Goal: Task Accomplishment & Management: Complete application form

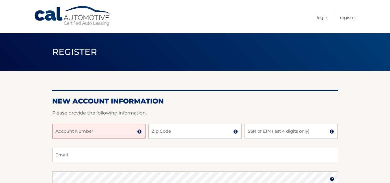
click at [105, 134] on input "Account Number" at bounding box center [98, 131] width 93 height 14
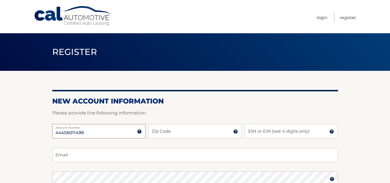
type input "44456011499"
click at [173, 126] on input "Zip Code" at bounding box center [194, 131] width 93 height 14
type input "07044"
click at [273, 130] on input "SSN or EIN (last 4 digits only)" at bounding box center [290, 131] width 93 height 14
type input "2981"
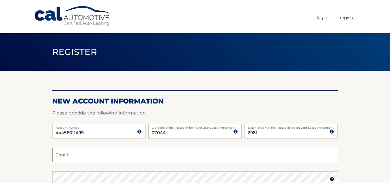
click at [121, 155] on input "Email" at bounding box center [195, 154] width 286 height 14
type input "antoniazcastner@verizon.net"
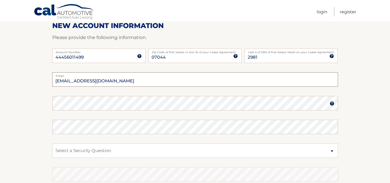
scroll to position [76, 0]
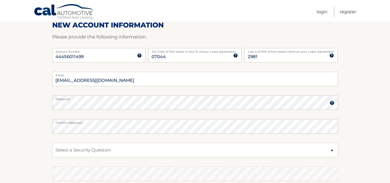
drag, startPoint x: 332, startPoint y: 104, endPoint x: 331, endPoint y: 101, distance: 3.5
click at [331, 101] on img at bounding box center [331, 102] width 5 height 5
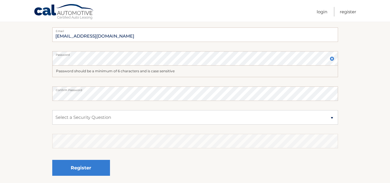
scroll to position [121, 0]
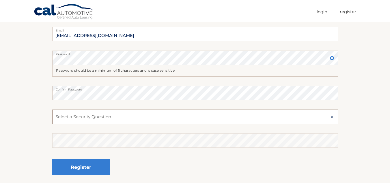
click at [213, 119] on select "Select a Security Question What was the name of your elementary school? What is…" at bounding box center [195, 116] width 286 height 14
select select "1"
click at [52, 109] on select "Select a Security Question What was the name of your elementary school? What is…" at bounding box center [195, 116] width 286 height 14
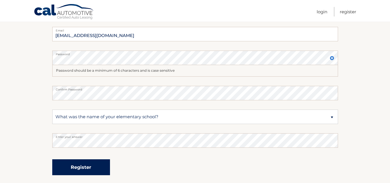
click at [78, 168] on button "Register" at bounding box center [81, 167] width 58 height 16
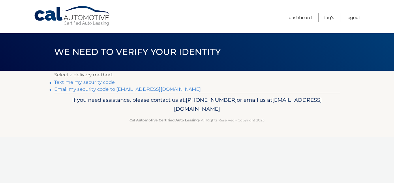
click at [85, 83] on link "Text me my security code" at bounding box center [84, 81] width 61 height 5
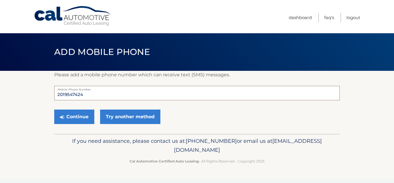
click at [87, 95] on input "2019547424" at bounding box center [197, 93] width 286 height 14
type input "2018326410"
click at [74, 114] on button "Continue" at bounding box center [74, 116] width 40 height 14
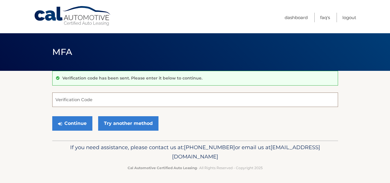
click at [80, 98] on input "Verification Code" at bounding box center [195, 99] width 286 height 14
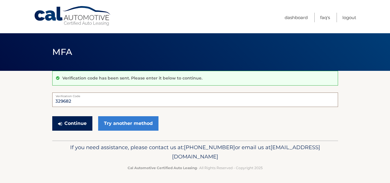
type input "329682"
click at [70, 122] on button "Continue" at bounding box center [72, 123] width 40 height 14
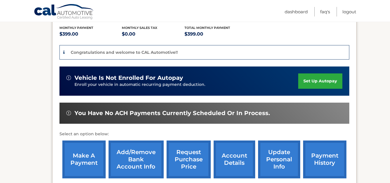
scroll to position [134, 0]
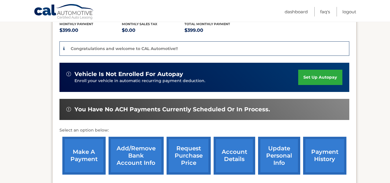
click at [315, 70] on link "set up autopay" at bounding box center [320, 77] width 44 height 15
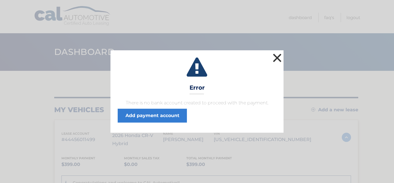
click at [276, 57] on button "×" at bounding box center [277, 58] width 12 height 12
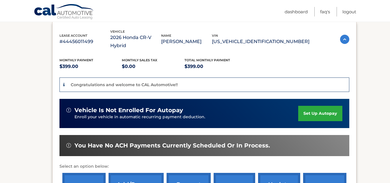
scroll to position [99, 0]
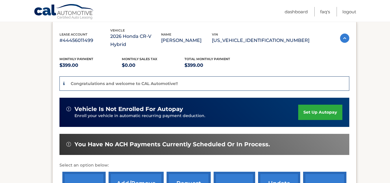
click at [310, 104] on link "set up autopay" at bounding box center [320, 111] width 44 height 15
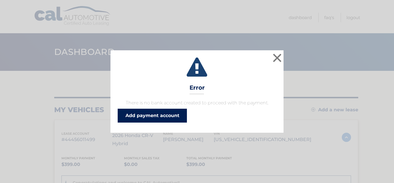
click at [156, 113] on link "Add payment account" at bounding box center [152, 115] width 69 height 14
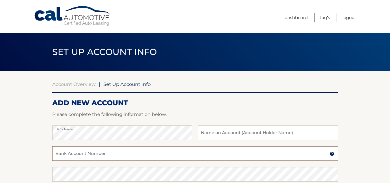
click at [131, 159] on input "Bank Account Number" at bounding box center [195, 153] width 286 height 14
paste input "6309335908"
type input "6309335908"
click at [218, 134] on input "text" at bounding box center [268, 132] width 140 height 14
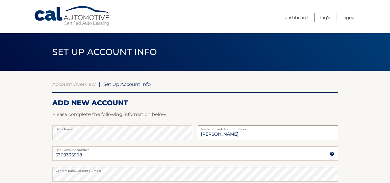
type input "James Castner"
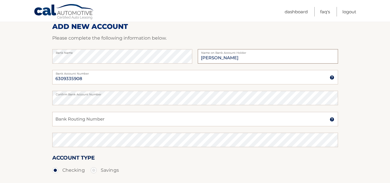
scroll to position [78, 0]
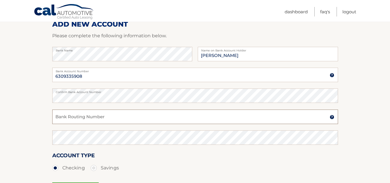
click at [119, 118] on input "Bank Routing Number" at bounding box center [195, 116] width 286 height 14
type input "021201383"
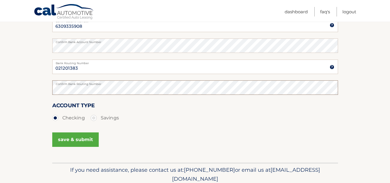
scroll to position [129, 0]
click at [76, 139] on button "save & submit" at bounding box center [75, 139] width 46 height 14
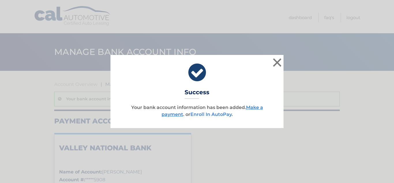
click at [221, 116] on link "Enroll In AutoPay" at bounding box center [210, 113] width 41 height 5
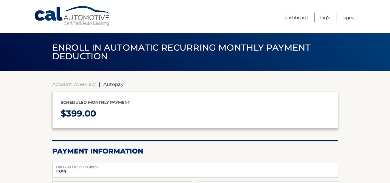
select select "MTQ5ZjM1ZmMtZjM1ZC00OWE4LWJkNzYtYzE5M2M1ZWNmOGM4"
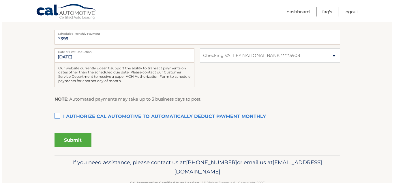
scroll to position [136, 0]
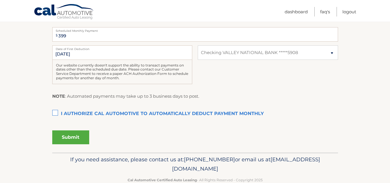
click at [54, 111] on label "I authorize cal automotive to automatically deduct payment monthly This checkbo…" at bounding box center [195, 114] width 286 height 12
click at [0, 0] on input "I authorize cal automotive to automatically deduct payment monthly This checkbo…" at bounding box center [0, 0] width 0 height 0
click at [73, 136] on button "Submit" at bounding box center [70, 137] width 37 height 14
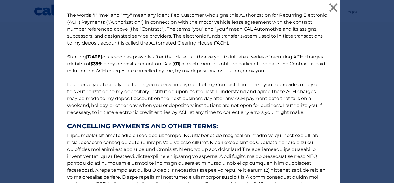
scroll to position [90, 0]
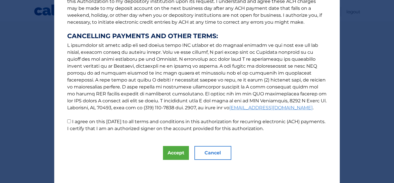
click at [67, 122] on input "I agree on this 09/23/2025 to all terms and conditions in this authorization fo…" at bounding box center [69, 121] width 4 height 4
checkbox input "true"
click at [174, 154] on button "Accept" at bounding box center [176, 153] width 26 height 14
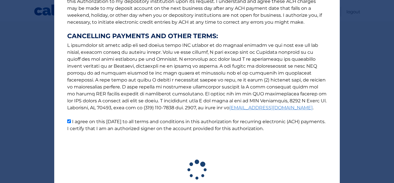
scroll to position [133, 0]
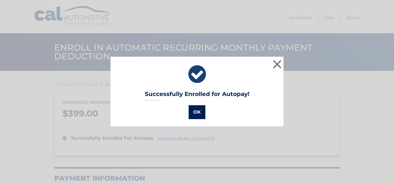
click at [196, 109] on button "OK" at bounding box center [197, 112] width 17 height 14
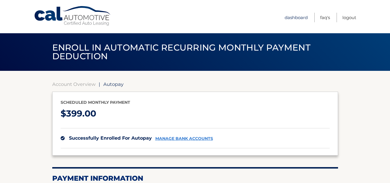
click at [299, 15] on link "Dashboard" at bounding box center [295, 18] width 23 height 10
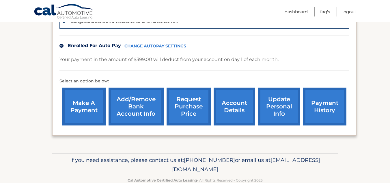
scroll to position [167, 0]
